Goal: Transaction & Acquisition: Purchase product/service

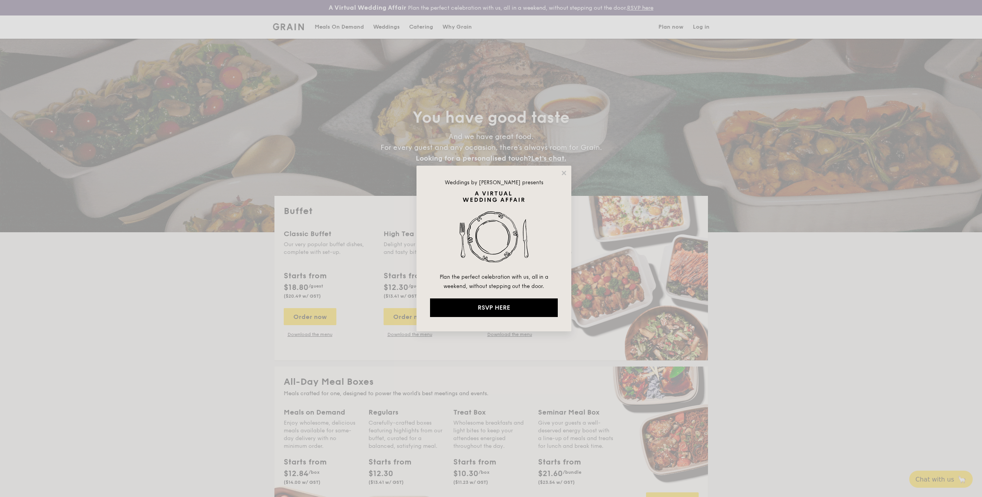
select select
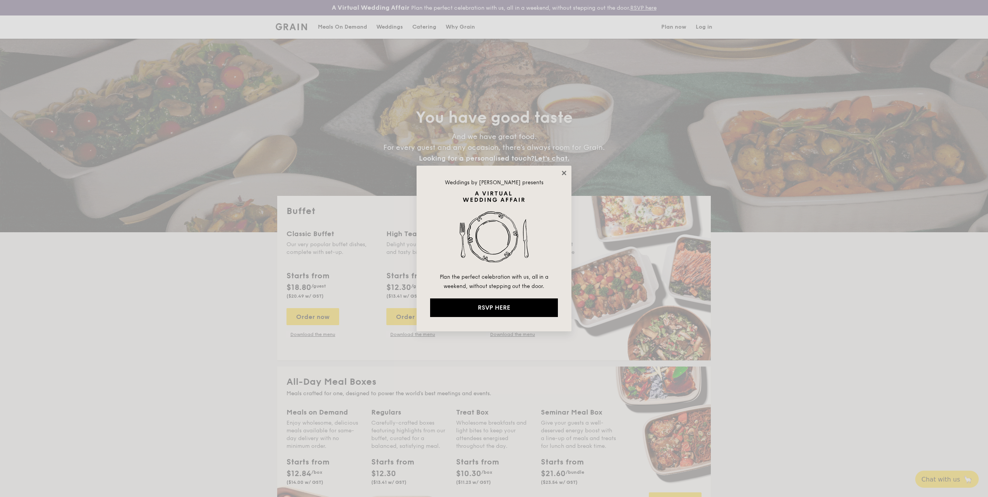
click at [564, 172] on icon at bounding box center [564, 173] width 7 height 7
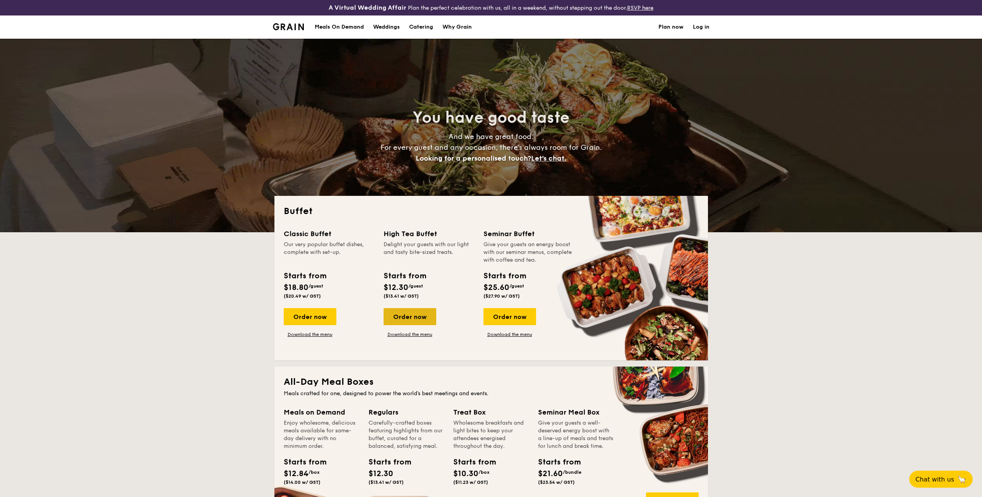
click at [424, 321] on div "Order now" at bounding box center [410, 316] width 53 height 17
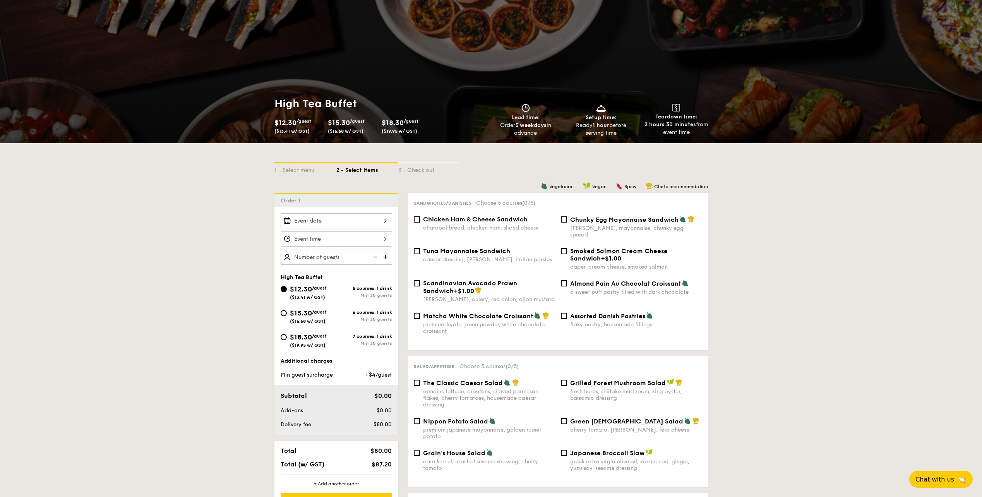
scroll to position [116, 0]
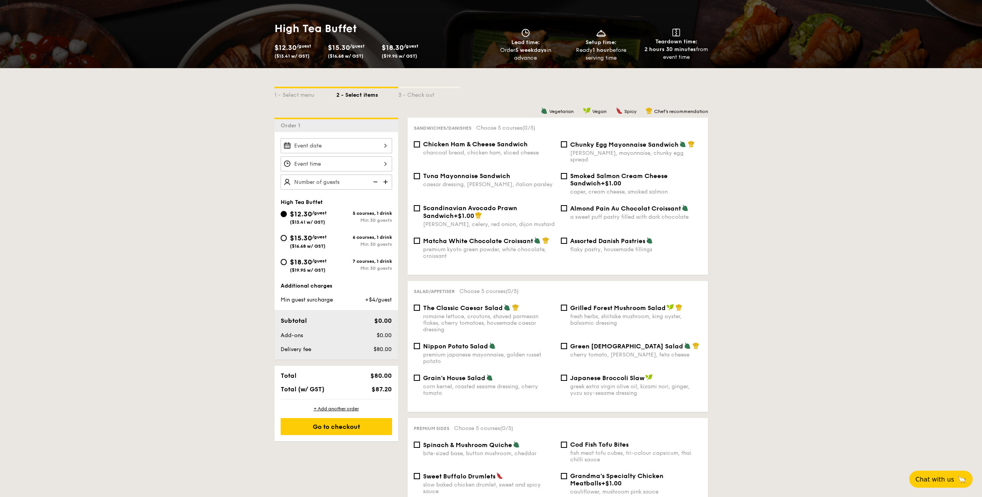
click at [385, 182] on img at bounding box center [387, 182] width 12 height 15
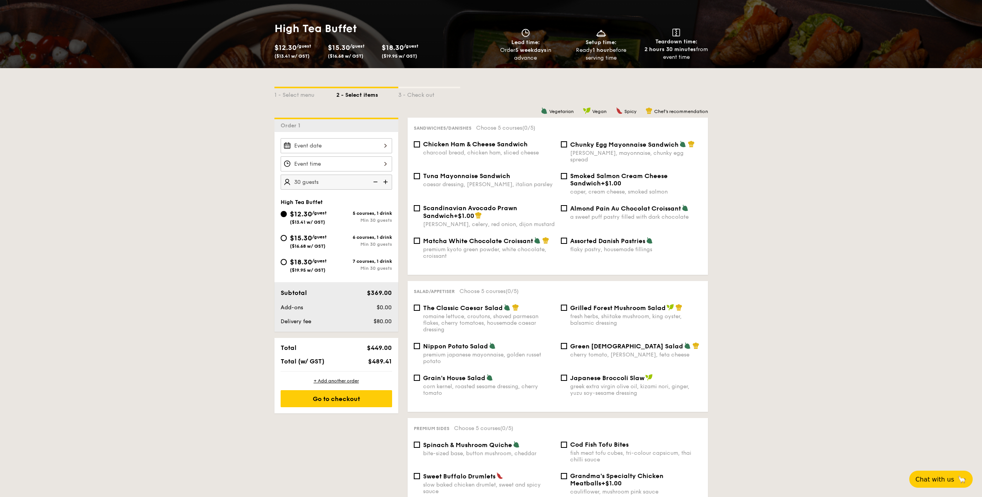
click at [385, 182] on img at bounding box center [387, 182] width 12 height 15
click at [377, 181] on img at bounding box center [375, 182] width 12 height 15
type input "40 guests"
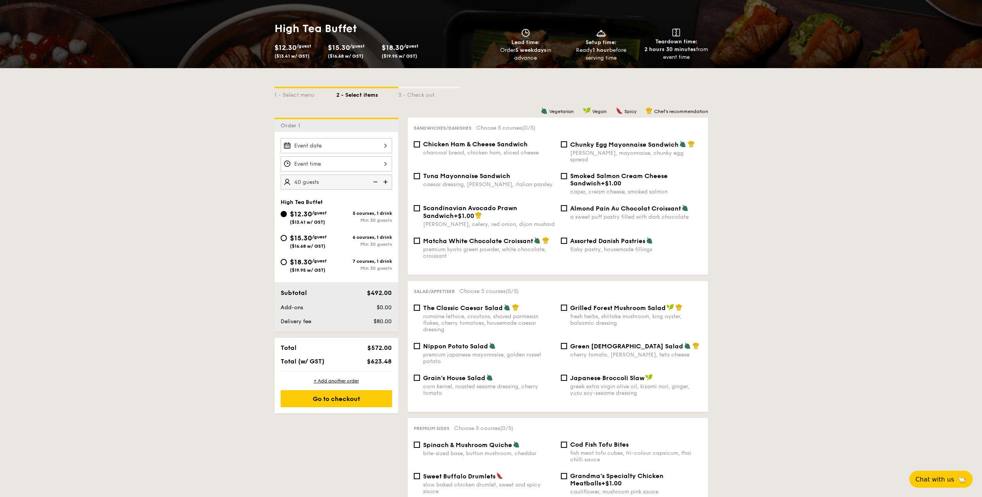
click at [377, 148] on div at bounding box center [337, 145] width 112 height 15
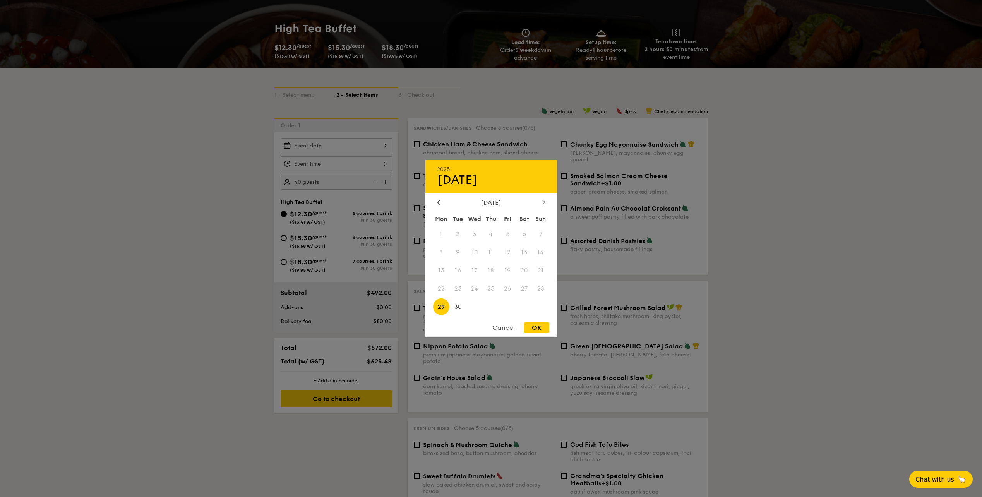
click at [546, 203] on div at bounding box center [544, 202] width 7 height 7
click at [436, 202] on div at bounding box center [438, 202] width 7 height 7
click at [490, 290] on span "25" at bounding box center [491, 288] width 17 height 17
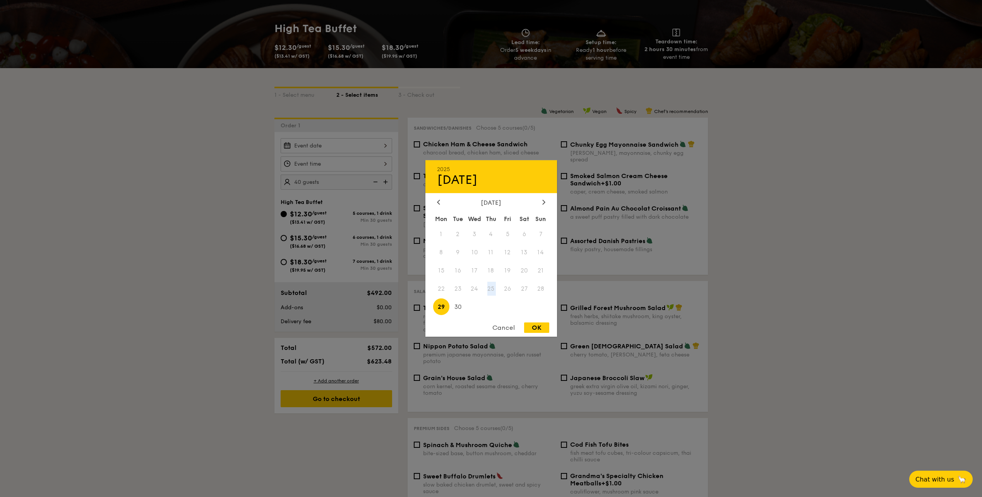
click at [490, 290] on span "25" at bounding box center [491, 288] width 17 height 17
drag, startPoint x: 490, startPoint y: 290, endPoint x: 502, endPoint y: 329, distance: 41.4
click at [502, 329] on div "Cancel" at bounding box center [504, 328] width 38 height 10
